Goal: Task Accomplishment & Management: Manage account settings

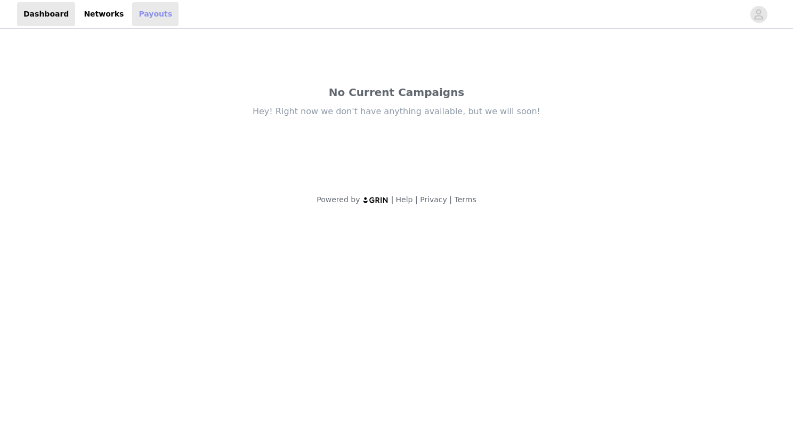
click at [132, 14] on link "Payouts" at bounding box center [155, 14] width 46 height 24
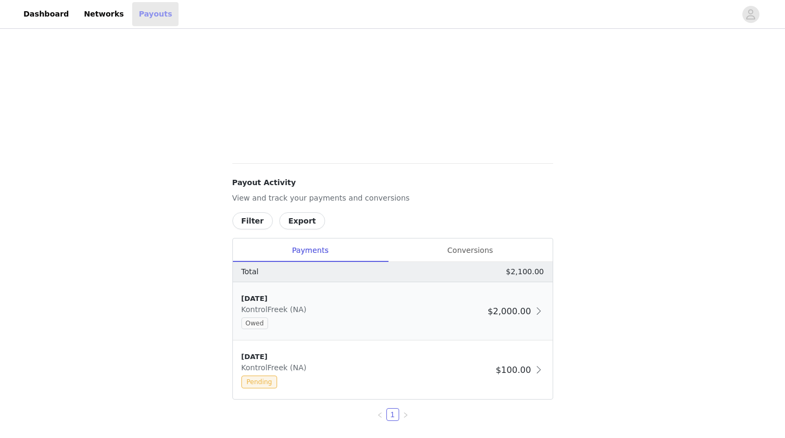
scroll to position [280, 0]
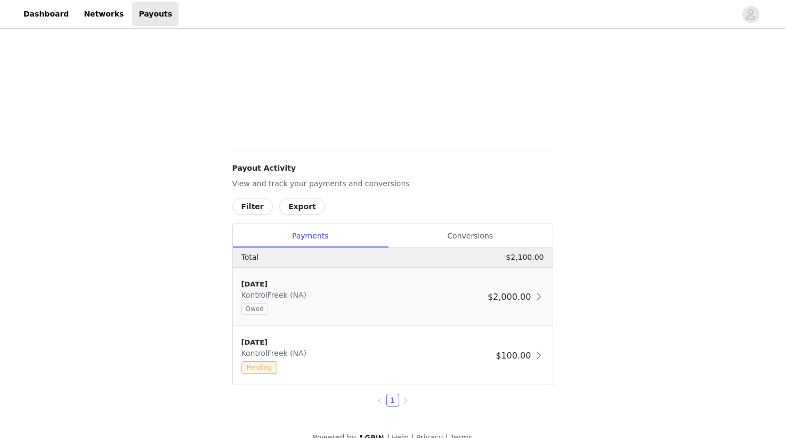
click at [256, 307] on span "Owed" at bounding box center [255, 309] width 27 height 12
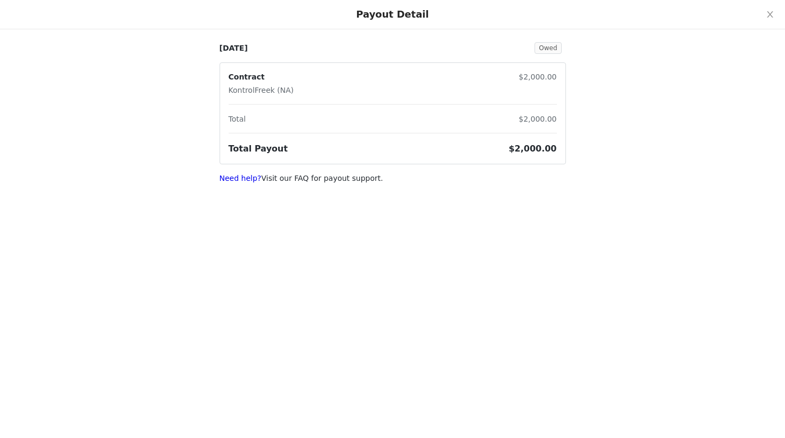
scroll to position [0, 0]
click at [766, 13] on icon "icon: close" at bounding box center [770, 14] width 9 height 9
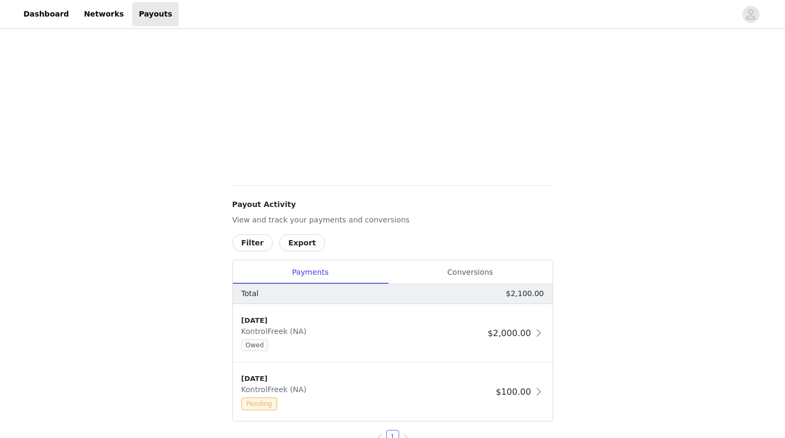
scroll to position [299, 0]
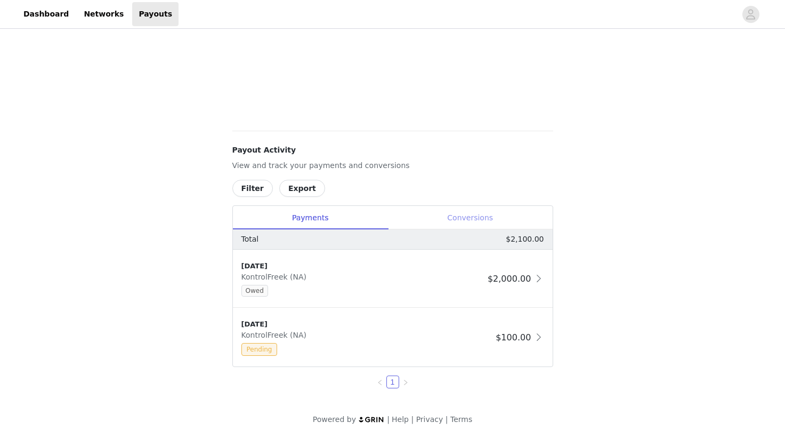
click at [455, 216] on div "Conversions" at bounding box center [470, 218] width 165 height 24
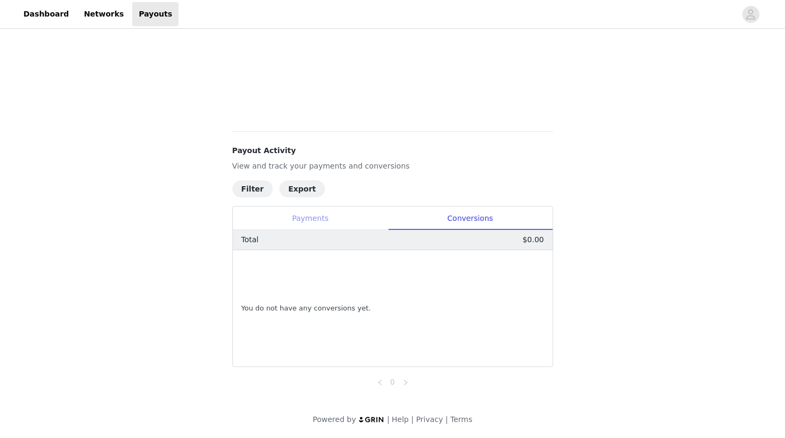
click at [335, 218] on div "Payments" at bounding box center [310, 218] width 155 height 24
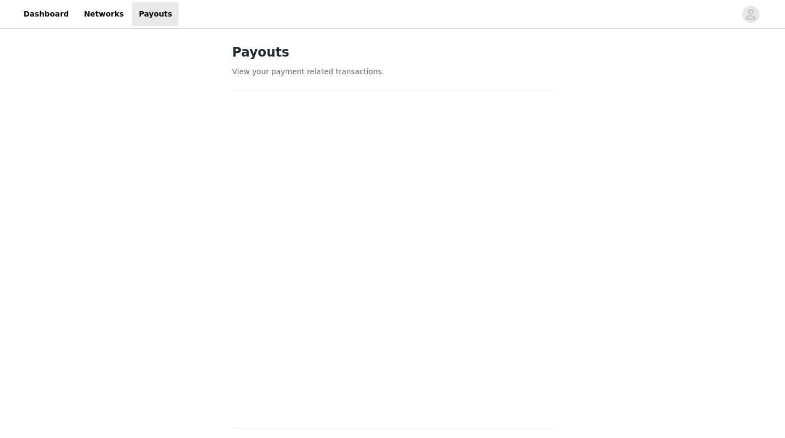
scroll to position [0, 0]
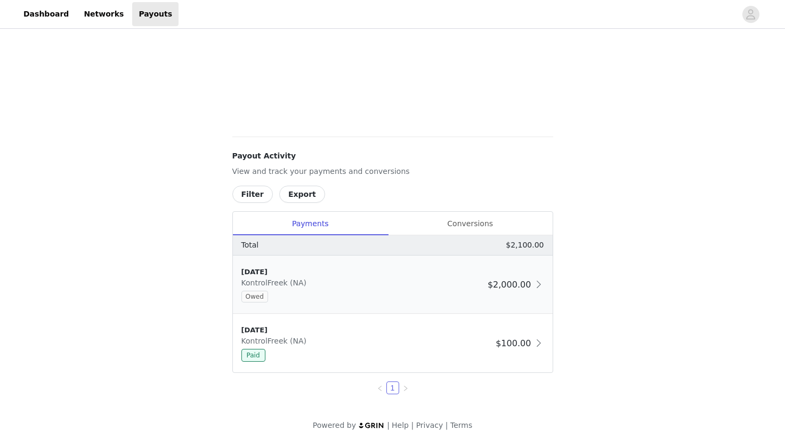
scroll to position [299, 0]
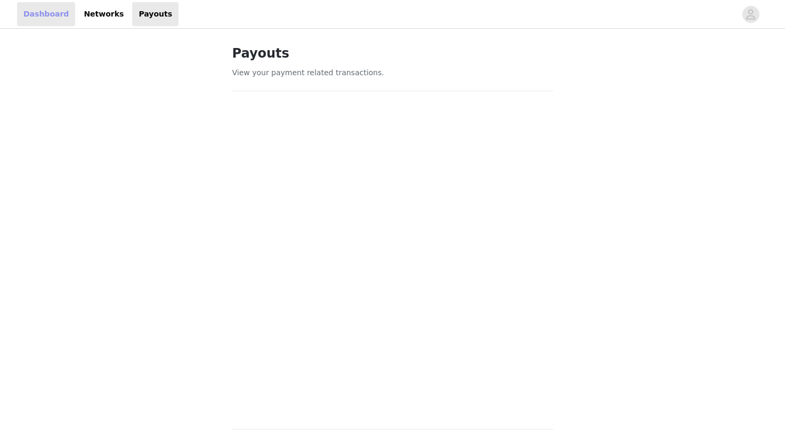
click at [32, 13] on link "Dashboard" at bounding box center [46, 14] width 58 height 24
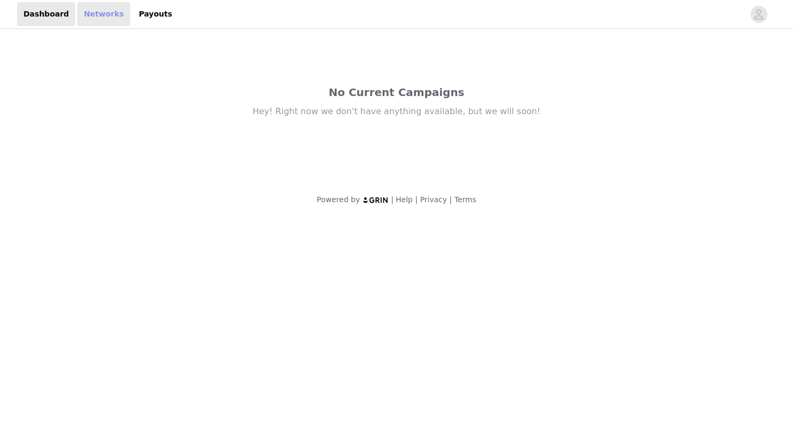
click at [110, 13] on link "Networks" at bounding box center [103, 14] width 53 height 24
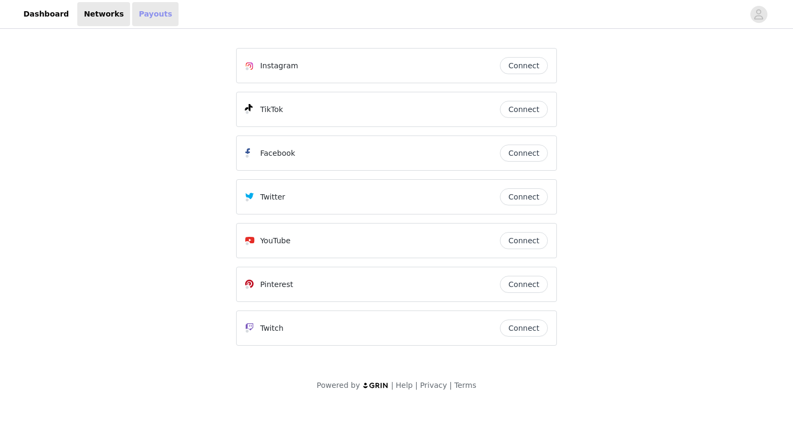
click at [143, 6] on link "Payouts" at bounding box center [155, 14] width 46 height 24
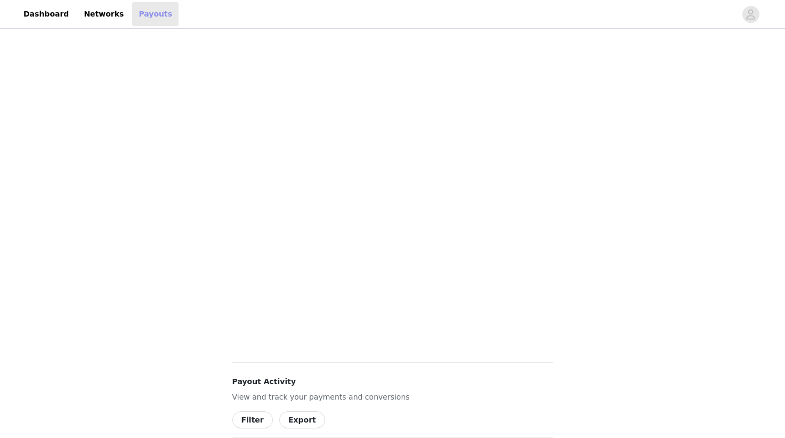
scroll to position [280, 0]
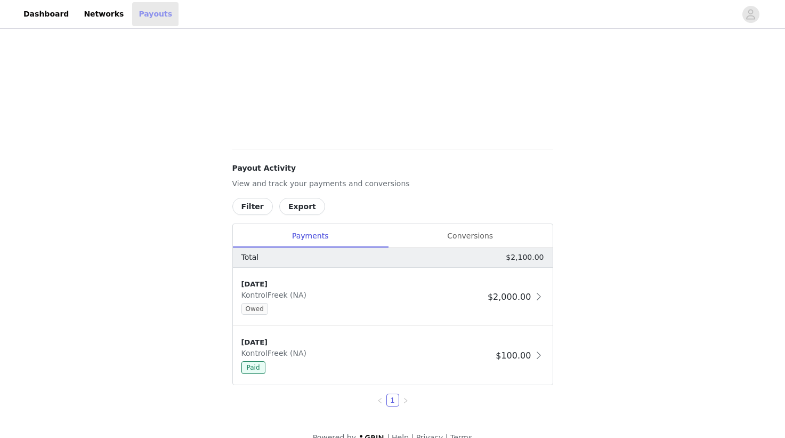
click at [150, 17] on link "Payouts" at bounding box center [155, 14] width 46 height 24
